Goal: Download file/media: Download file/media

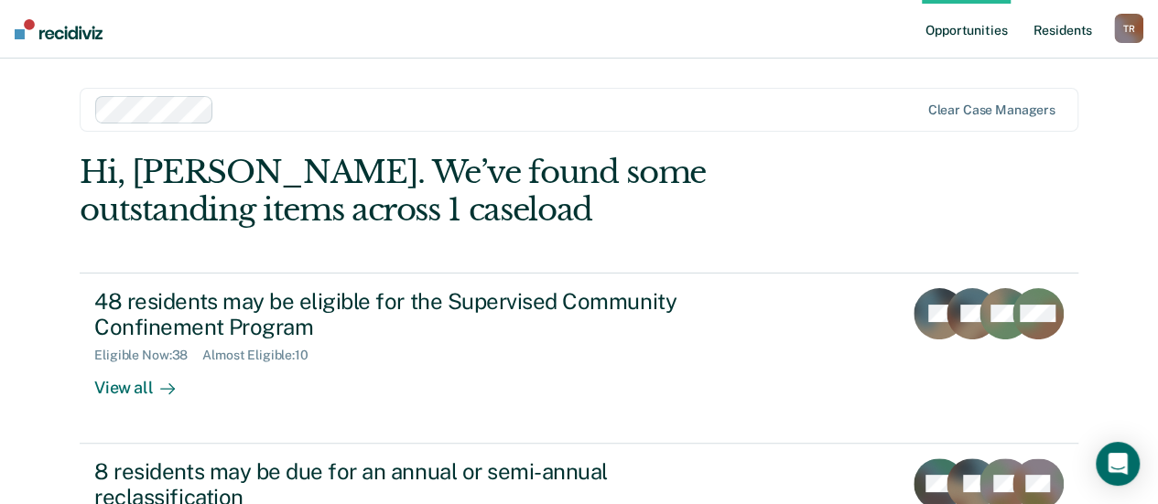
click at [1067, 36] on link "Resident s" at bounding box center [1062, 29] width 67 height 59
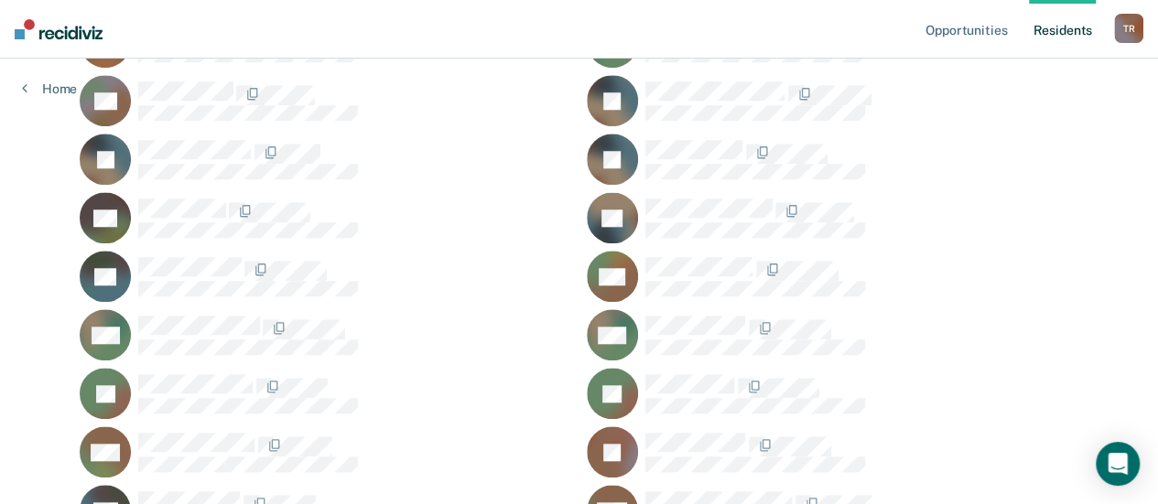
scroll to position [732, 0]
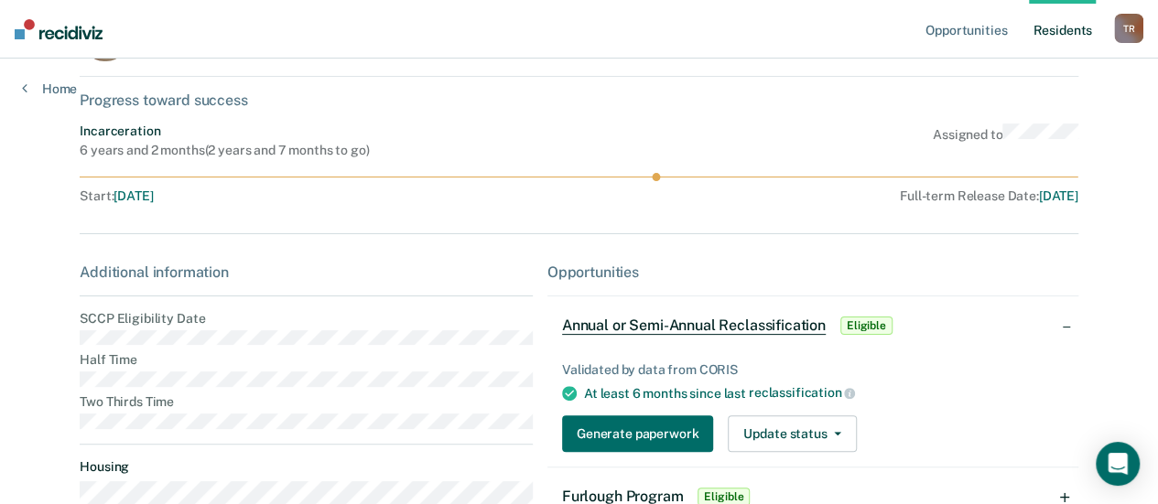
scroll to position [240, 0]
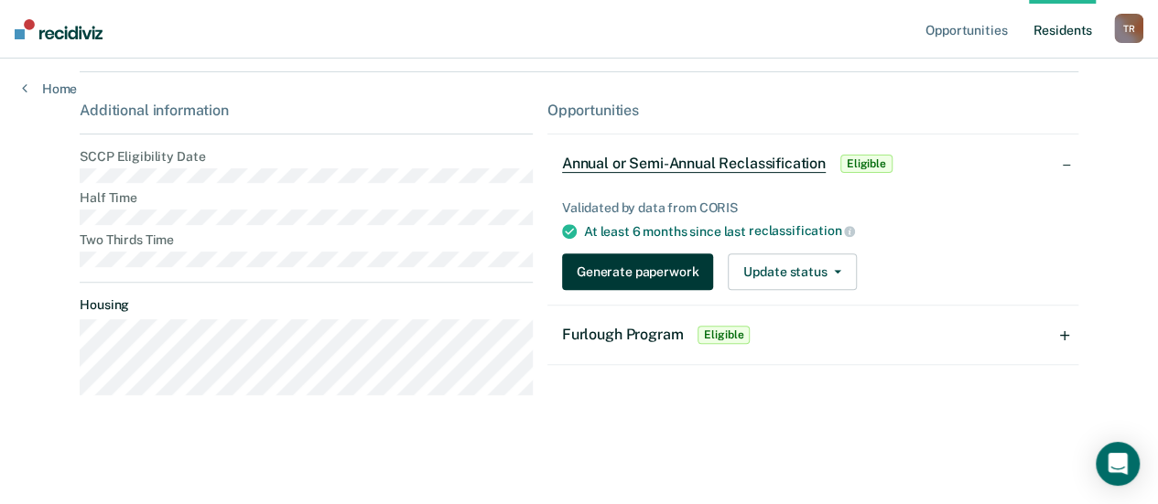
click at [595, 268] on button "Generate paperwork" at bounding box center [637, 272] width 151 height 37
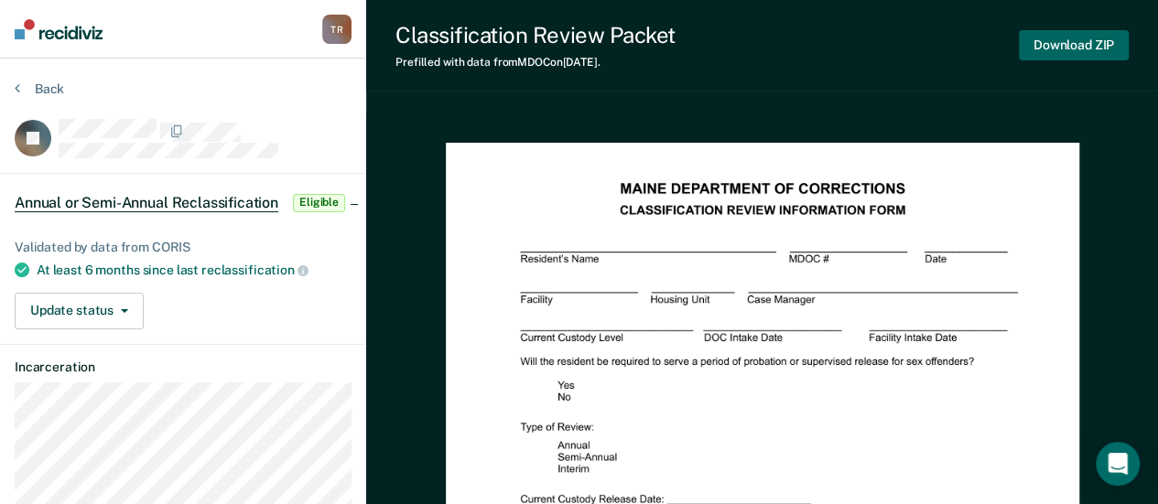
click at [1039, 54] on button "Download ZIP" at bounding box center [1074, 45] width 110 height 30
